Goal: Task Accomplishment & Management: Complete application form

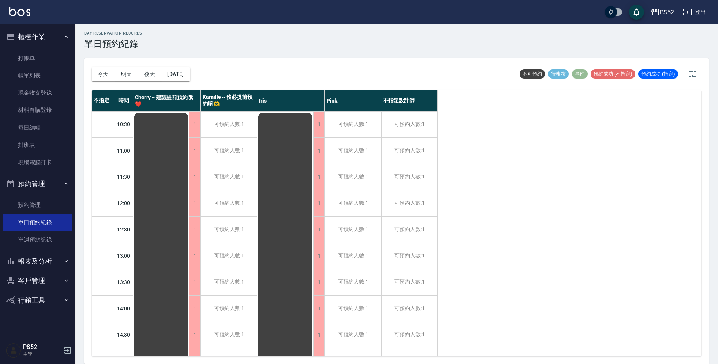
scroll to position [288, 0]
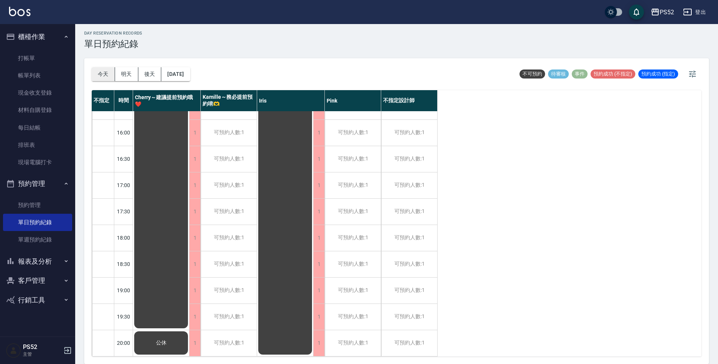
click at [102, 71] on button "今天" at bounding box center [103, 74] width 23 height 14
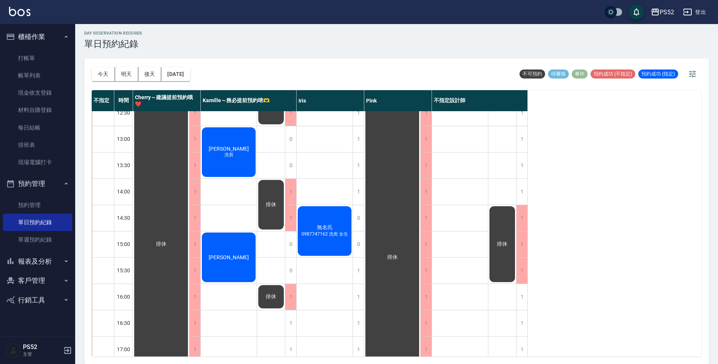
scroll to position [113, 0]
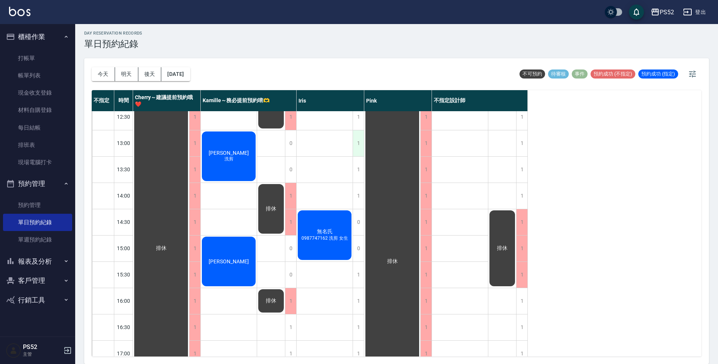
click at [359, 147] on div "1" at bounding box center [358, 143] width 11 height 26
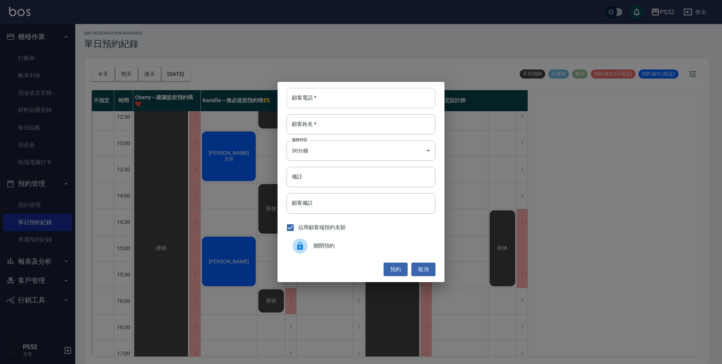
click at [334, 103] on input "顧客電話   *" at bounding box center [361, 98] width 149 height 20
click at [322, 97] on input "0975669001" at bounding box center [361, 98] width 149 height 20
type input "0975669001"
click at [249, 184] on div "顧客電話   * 0975669001 顧客電話   * 顧客姓名   * 顧客姓名   * 服務時長 30分鐘 1 服務時長 備註 備註 顧客備註 顧客備註…" at bounding box center [361, 182] width 722 height 364
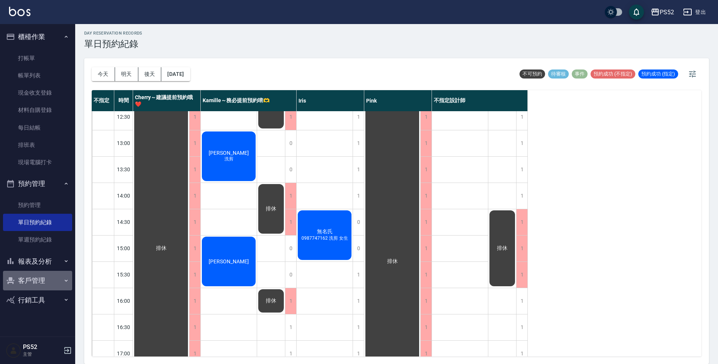
click at [32, 276] on button "客戶管理" at bounding box center [37, 281] width 69 height 20
click at [32, 300] on link "客戶列表" at bounding box center [37, 302] width 69 height 17
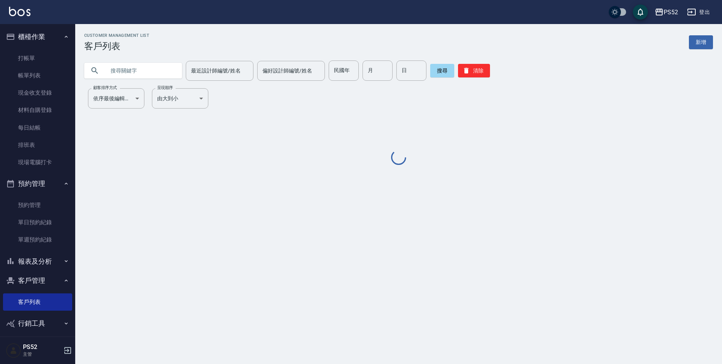
click at [146, 67] on input "text" at bounding box center [140, 71] width 71 height 20
paste input "0975669001"
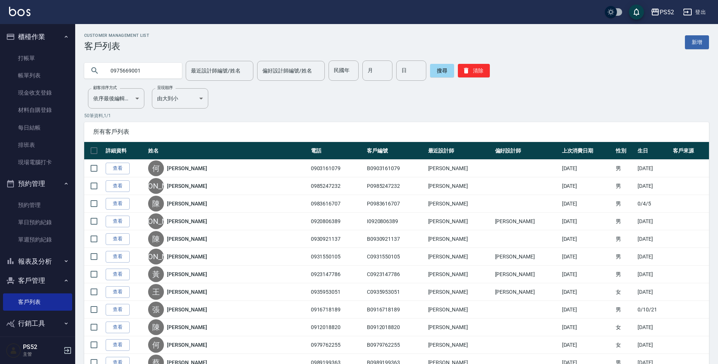
type input "0975669001"
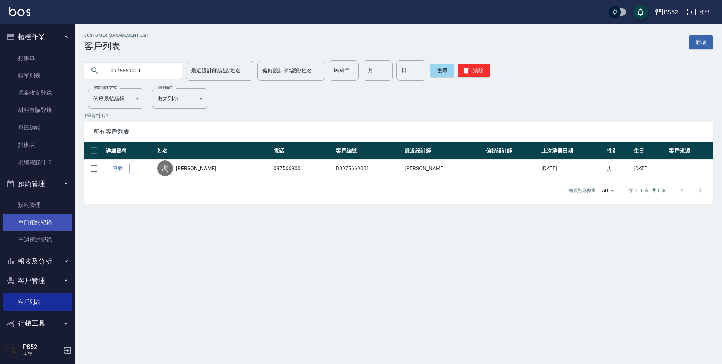
click at [49, 224] on link "單日預約紀錄" at bounding box center [37, 222] width 69 height 17
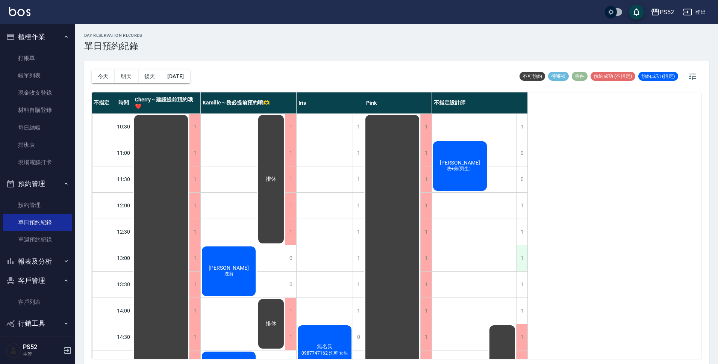
click at [523, 259] on div "1" at bounding box center [521, 259] width 11 height 26
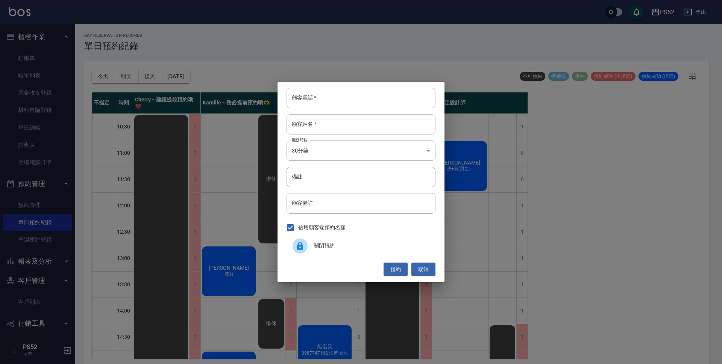
click at [350, 108] on input "顧客電話   *" at bounding box center [361, 98] width 149 height 20
paste input "0975669001"
type input "0975669001"
click at [325, 120] on input "顧客姓名   *" at bounding box center [361, 124] width 149 height 20
type input "z"
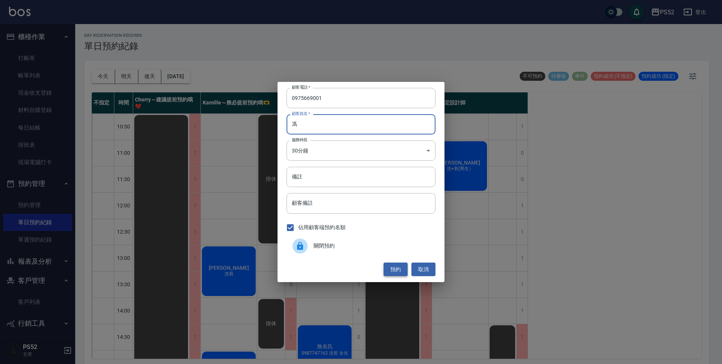
type input "馮"
click at [392, 272] on button "預約" at bounding box center [396, 270] width 24 height 14
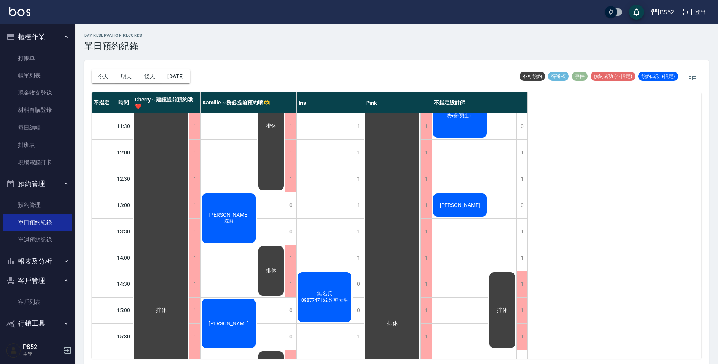
scroll to position [63, 0]
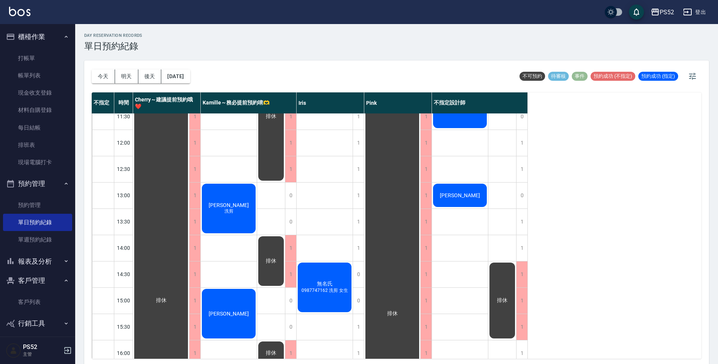
click at [189, 188] on div "[PERSON_NAME]" at bounding box center [161, 300] width 56 height 499
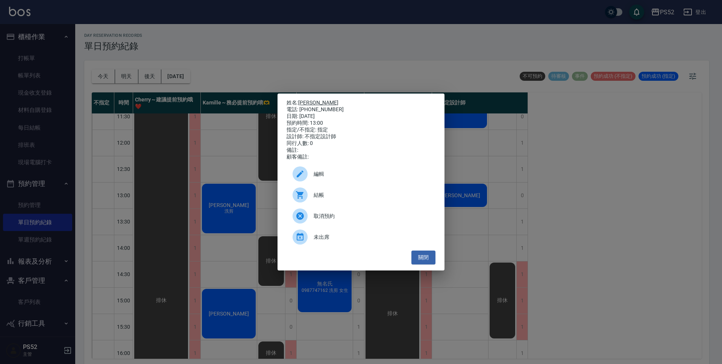
click at [314, 101] on link "[PERSON_NAME]" at bounding box center [318, 103] width 40 height 6
click at [415, 262] on button "關閉" at bounding box center [423, 258] width 24 height 14
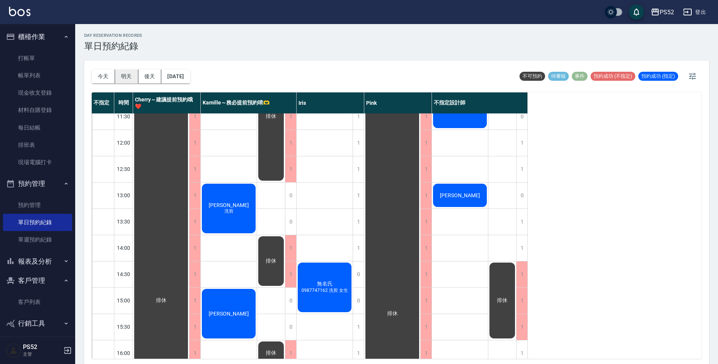
click at [121, 76] on button "明天" at bounding box center [126, 77] width 23 height 14
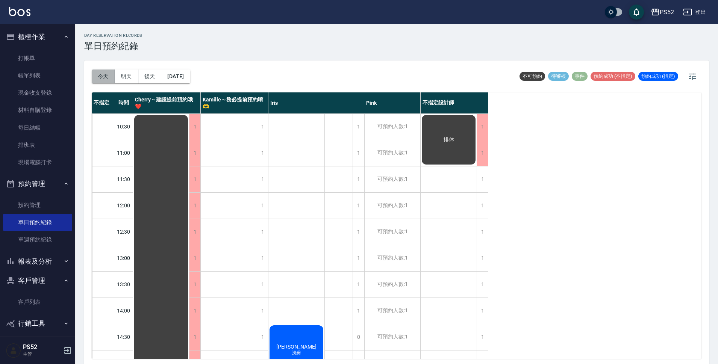
click at [104, 81] on button "今天" at bounding box center [103, 77] width 23 height 14
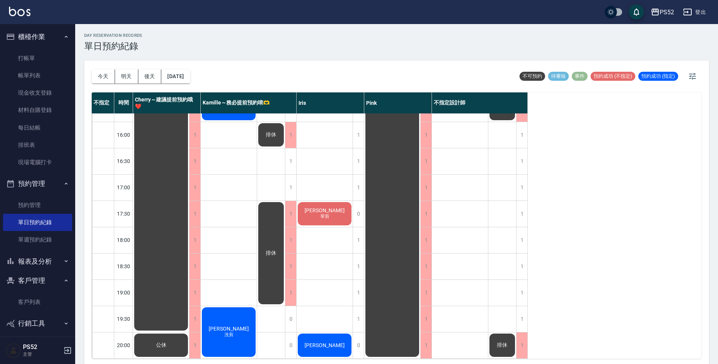
scroll to position [288, 0]
drag, startPoint x: 366, startPoint y: 109, endPoint x: 352, endPoint y: 134, distance: 28.8
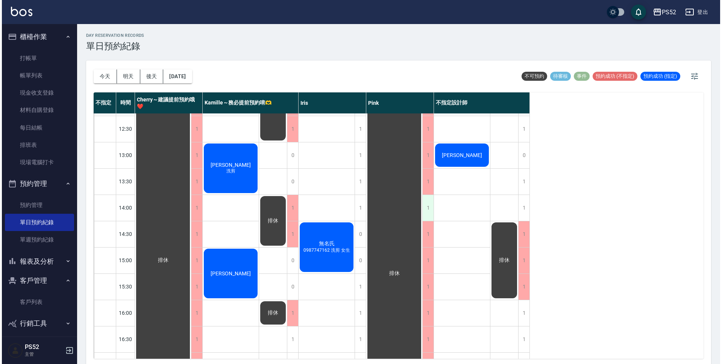
scroll to position [99, 0]
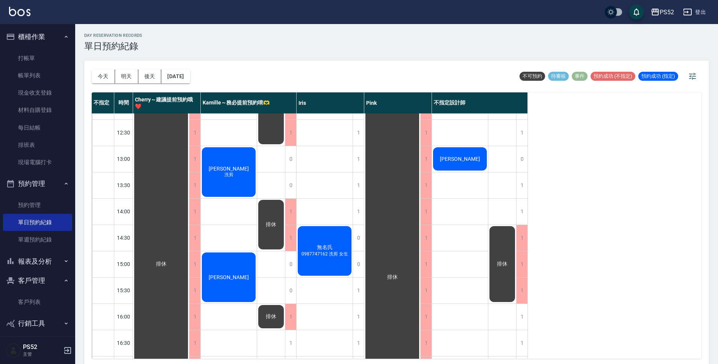
click at [189, 152] on div "[PERSON_NAME]" at bounding box center [161, 264] width 56 height 499
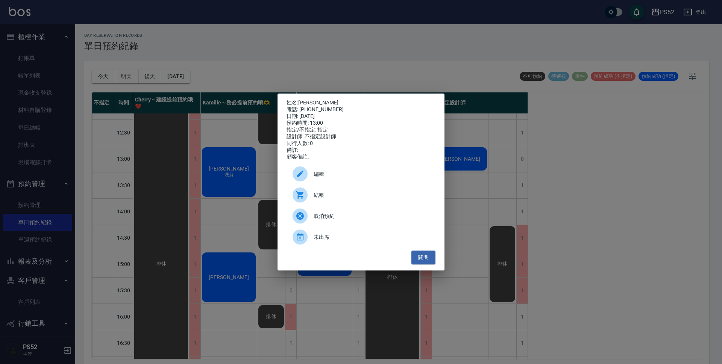
click at [312, 100] on link "[PERSON_NAME]" at bounding box center [318, 103] width 40 height 6
click at [429, 258] on button "關閉" at bounding box center [423, 258] width 24 height 14
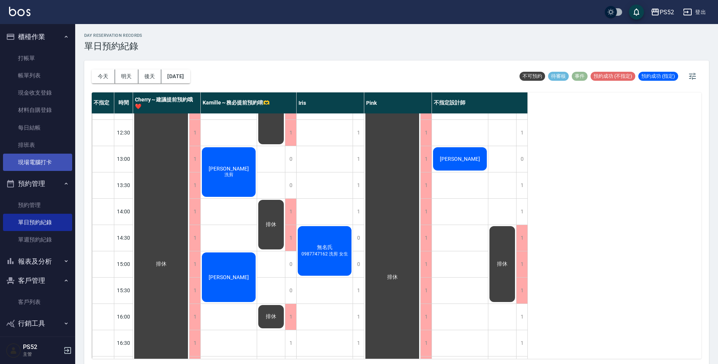
click at [42, 163] on link "現場電腦打卡" at bounding box center [37, 162] width 69 height 17
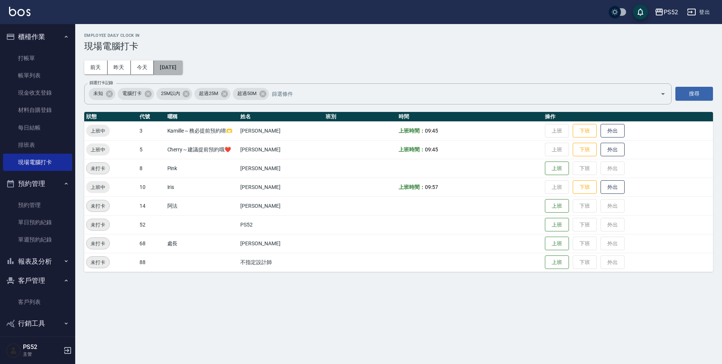
click at [182, 66] on button "2025/08/12" at bounding box center [168, 68] width 29 height 14
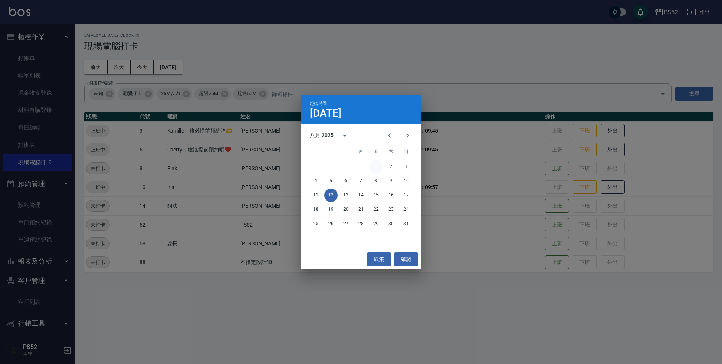
click at [377, 166] on button "1" at bounding box center [376, 167] width 14 height 14
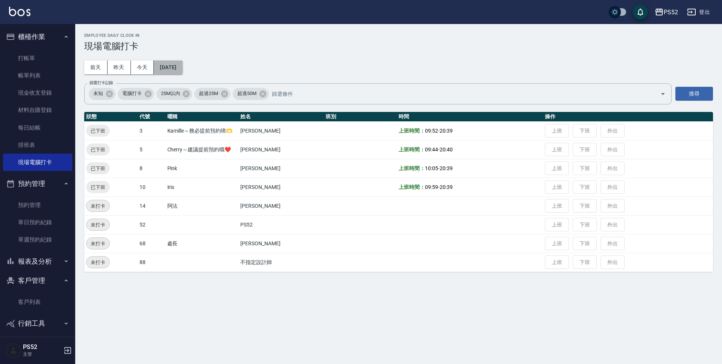
click at [182, 62] on button "2025/08/01" at bounding box center [168, 68] width 29 height 14
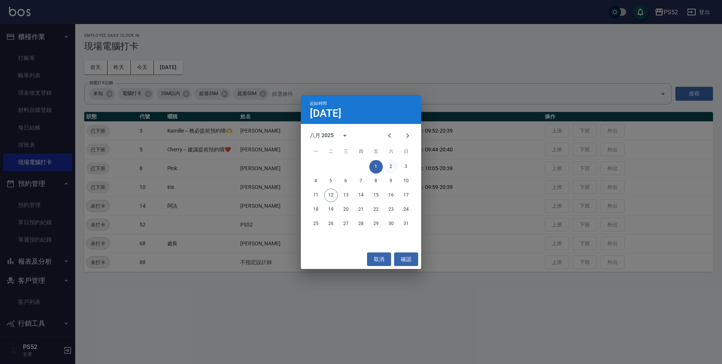
click at [388, 168] on button "2" at bounding box center [391, 167] width 14 height 14
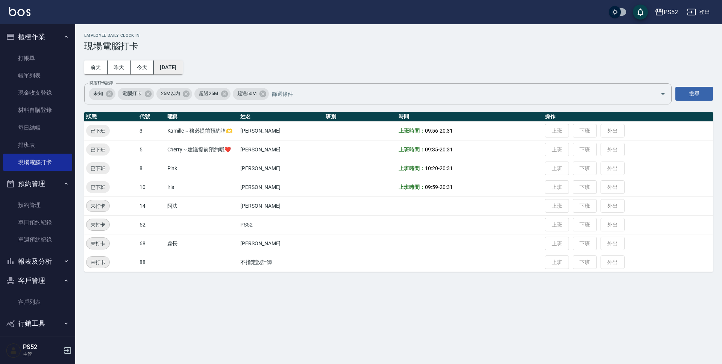
click at [178, 66] on button "2025/08/02" at bounding box center [168, 68] width 29 height 14
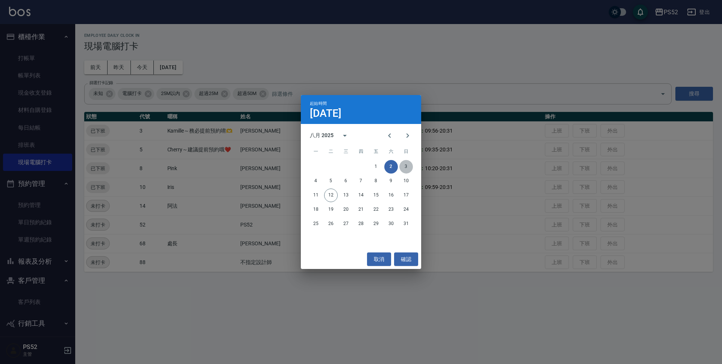
click at [400, 169] on button "3" at bounding box center [406, 167] width 14 height 14
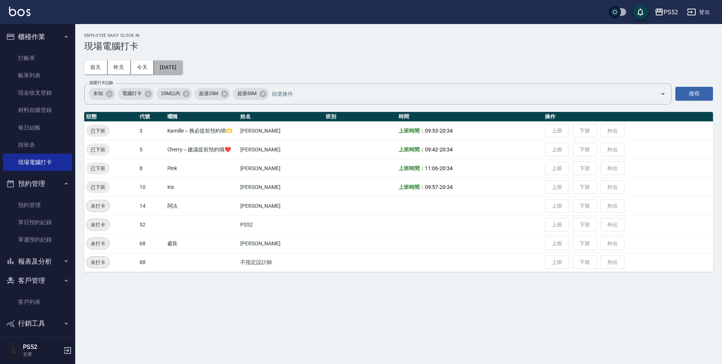
click at [173, 64] on button "2025/08/03" at bounding box center [168, 68] width 29 height 14
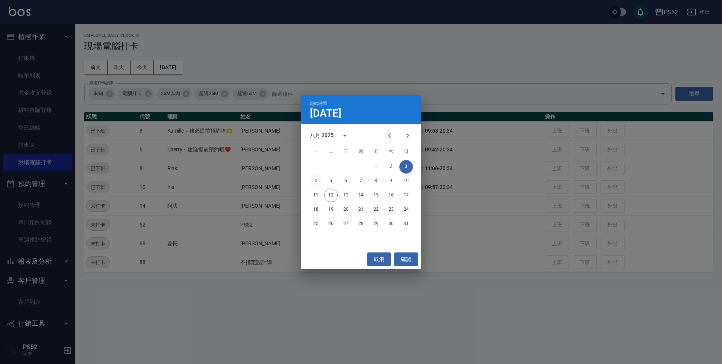
click at [314, 181] on button "4" at bounding box center [316, 181] width 14 height 14
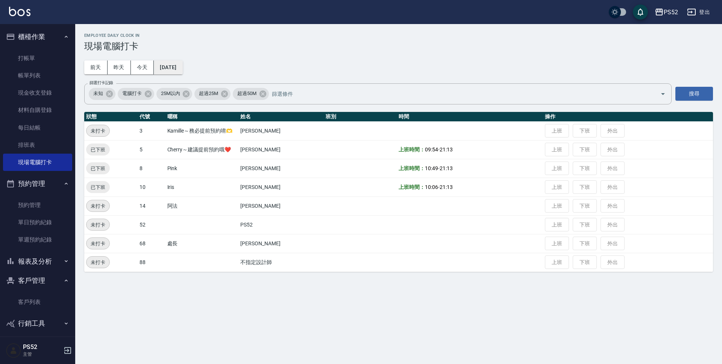
click at [181, 64] on button "2025/08/04" at bounding box center [168, 68] width 29 height 14
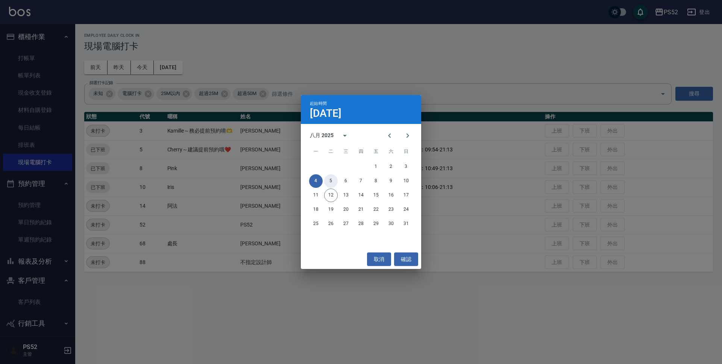
drag, startPoint x: 329, startPoint y: 180, endPoint x: 328, endPoint y: 191, distance: 11.7
click at [329, 180] on button "5" at bounding box center [331, 181] width 14 height 14
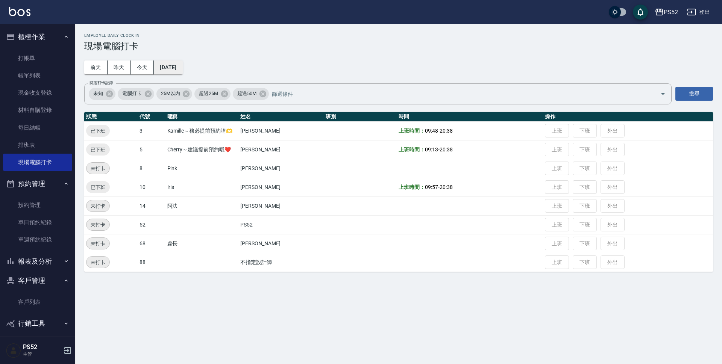
click at [182, 69] on button "2025/08/05" at bounding box center [168, 68] width 29 height 14
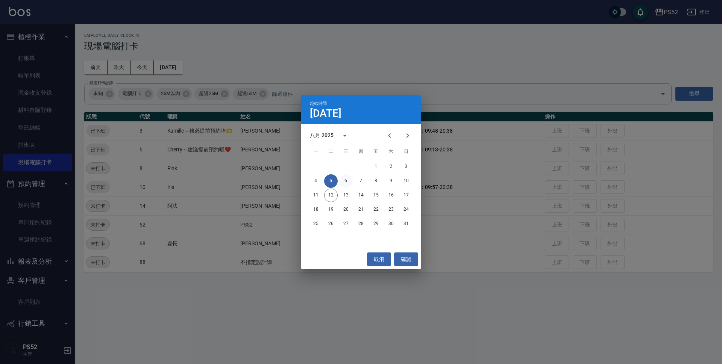
click at [347, 181] on button "6" at bounding box center [346, 181] width 14 height 14
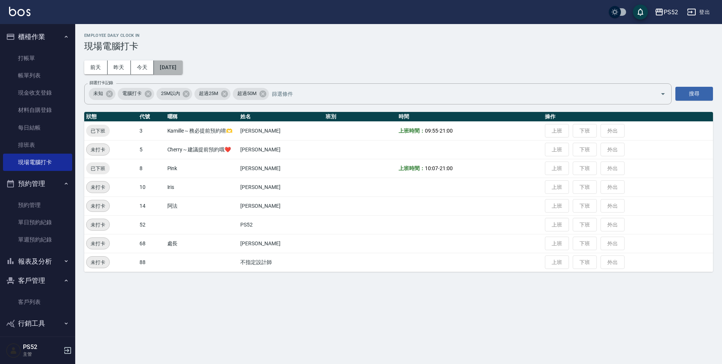
click at [164, 67] on button "2025/08/06" at bounding box center [168, 68] width 29 height 14
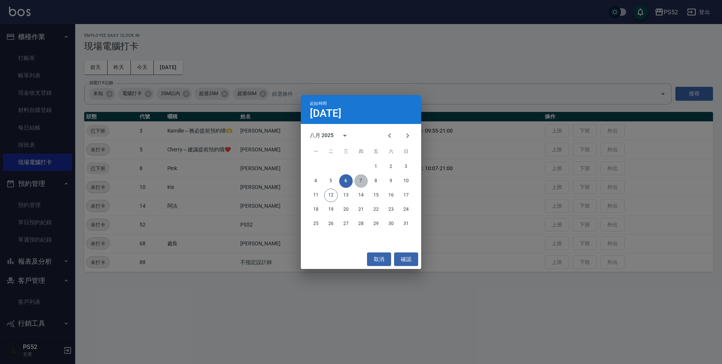
click at [365, 182] on button "7" at bounding box center [361, 181] width 14 height 14
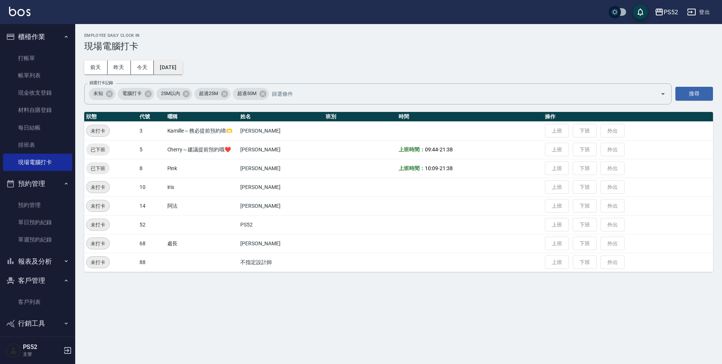
click at [182, 67] on button "2025/08/07" at bounding box center [168, 68] width 29 height 14
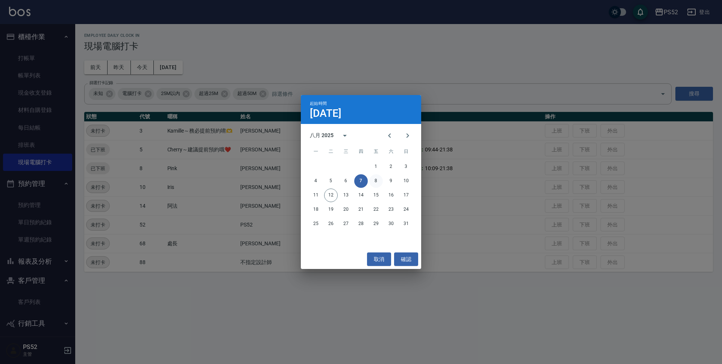
click at [376, 184] on button "8" at bounding box center [376, 181] width 14 height 14
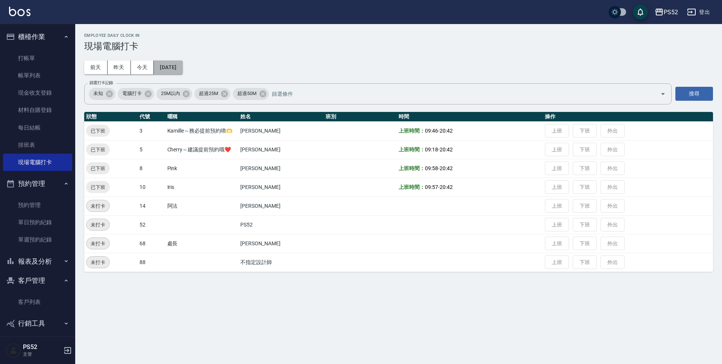
click at [182, 68] on button "2025/08/08" at bounding box center [168, 68] width 29 height 14
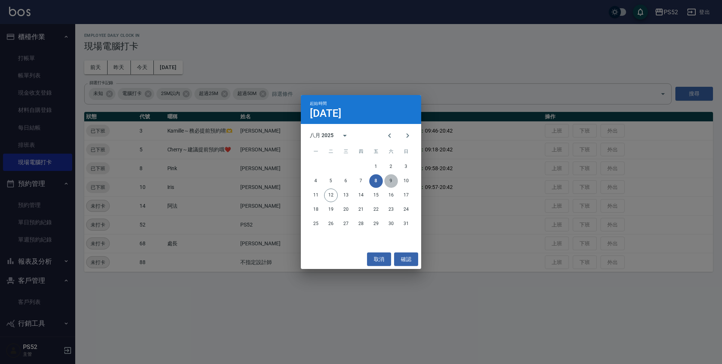
click at [391, 183] on button "9" at bounding box center [391, 181] width 14 height 14
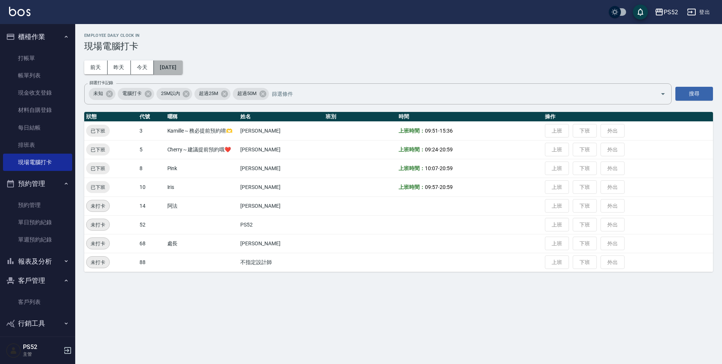
click at [182, 64] on button "2025/08/09" at bounding box center [168, 68] width 29 height 14
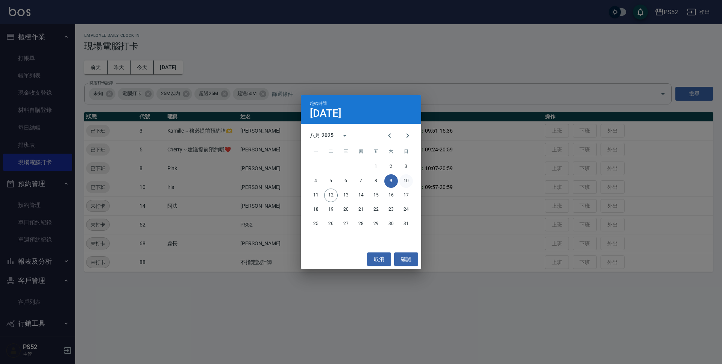
click at [406, 181] on button "10" at bounding box center [406, 181] width 14 height 14
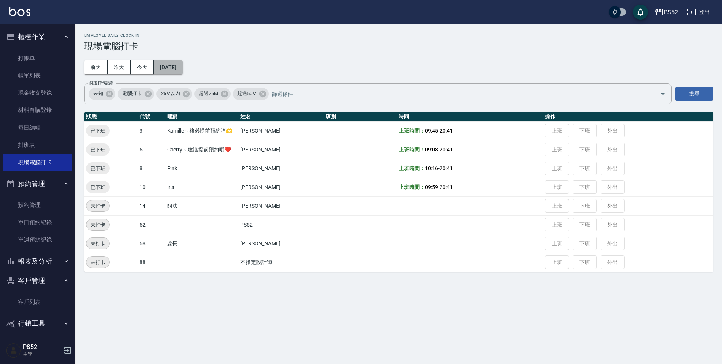
click at [182, 67] on button "2025/08/10" at bounding box center [168, 68] width 29 height 14
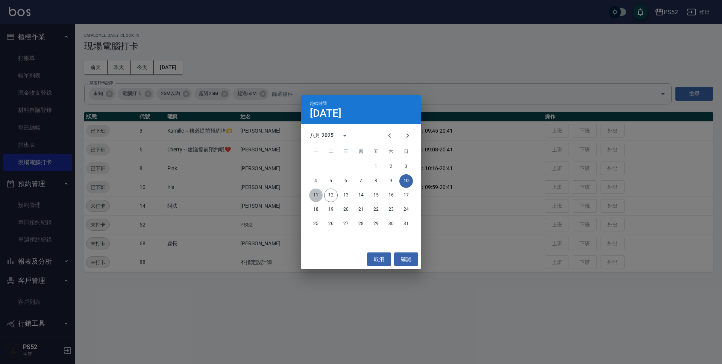
click at [311, 193] on button "11" at bounding box center [316, 196] width 14 height 14
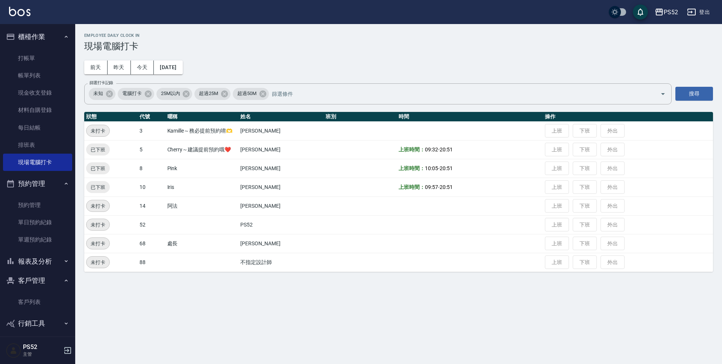
click at [176, 59] on div "Employee Daily Clock In 現場電腦打卡 前天 昨天 今天 2025/08/11 篩選打卡記錄 未知 電腦打卡 25M以內 超過25M 超…" at bounding box center [398, 152] width 647 height 257
click at [178, 63] on button "2025/08/11" at bounding box center [168, 68] width 29 height 14
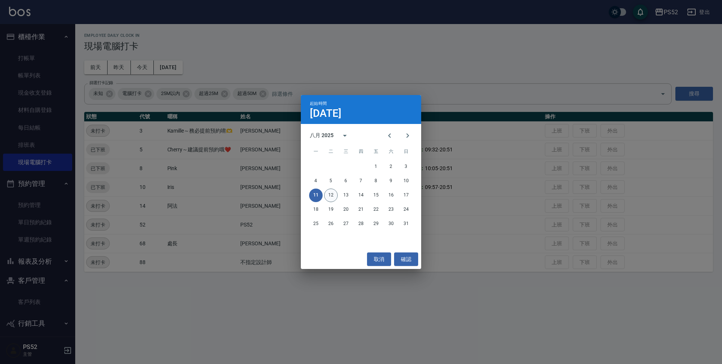
click at [331, 194] on button "12" at bounding box center [331, 196] width 14 height 14
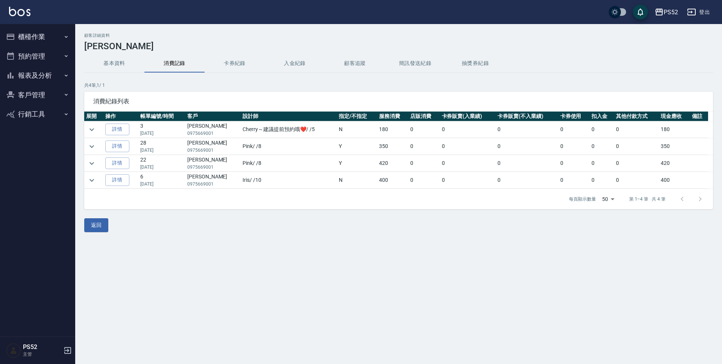
click at [110, 58] on button "基本資料" at bounding box center [114, 64] width 60 height 18
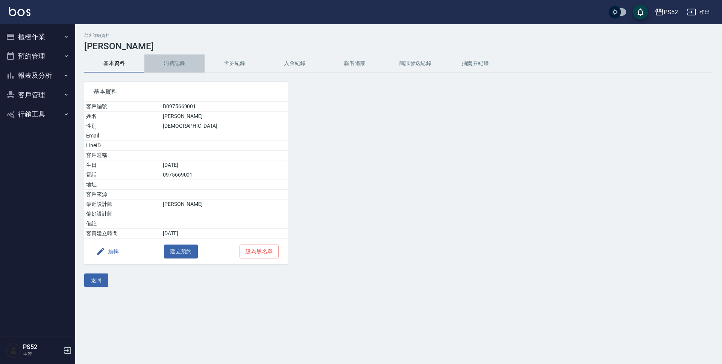
click at [180, 65] on button "消費記錄" at bounding box center [174, 64] width 60 height 18
